Goal: Find specific page/section: Find specific page/section

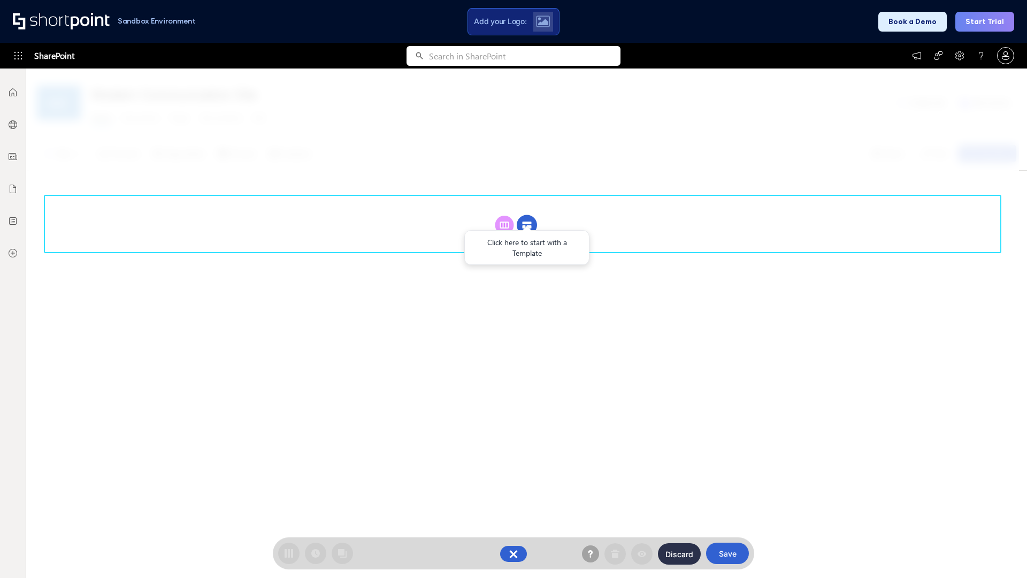
click at [527, 225] on circle at bounding box center [527, 225] width 20 height 20
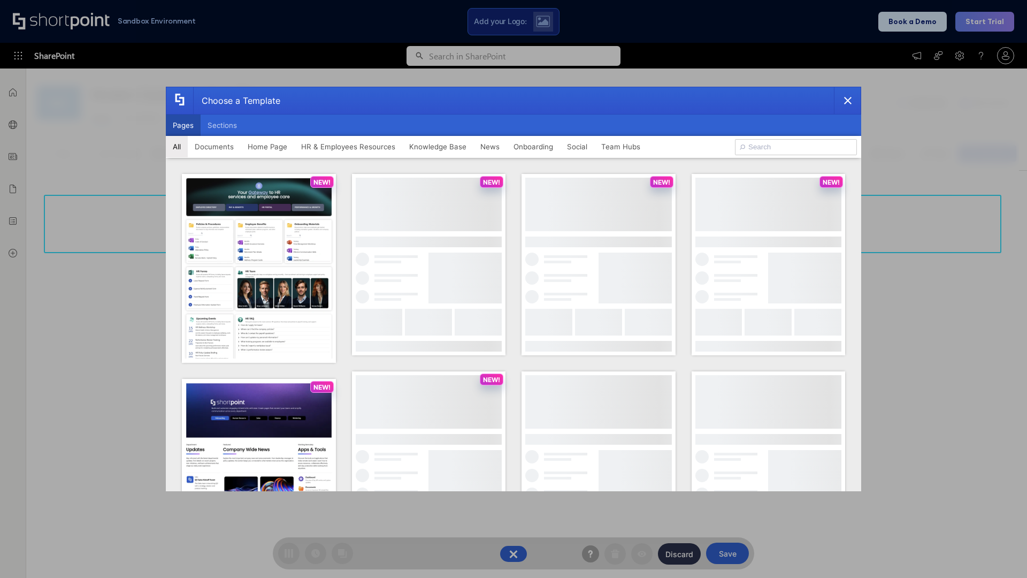
click at [183, 125] on button "Pages" at bounding box center [183, 124] width 35 height 21
type input "News Portal 5"
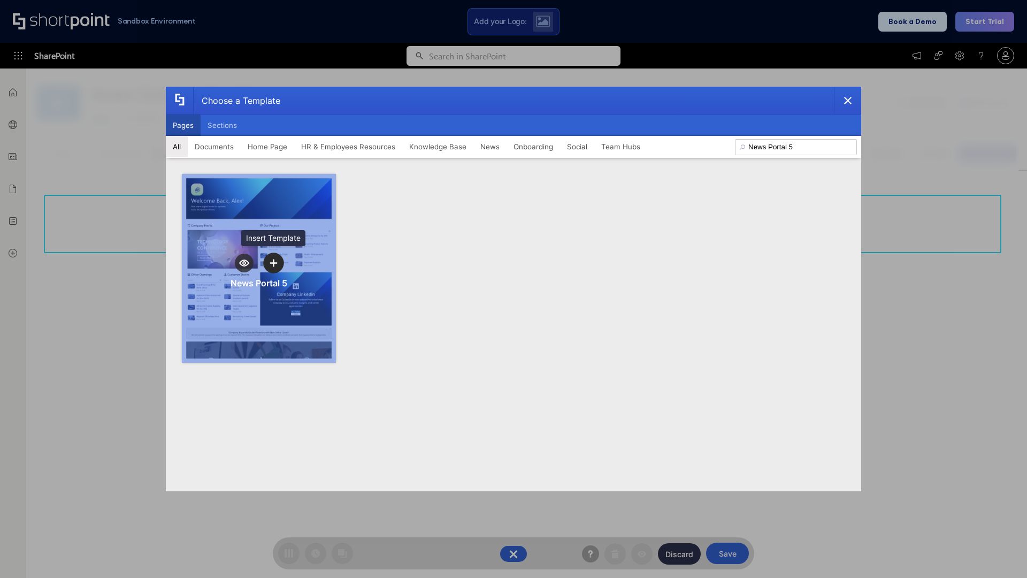
click at [273, 263] on icon "template selector" at bounding box center [273, 262] width 7 height 7
